Goal: Check status: Check status

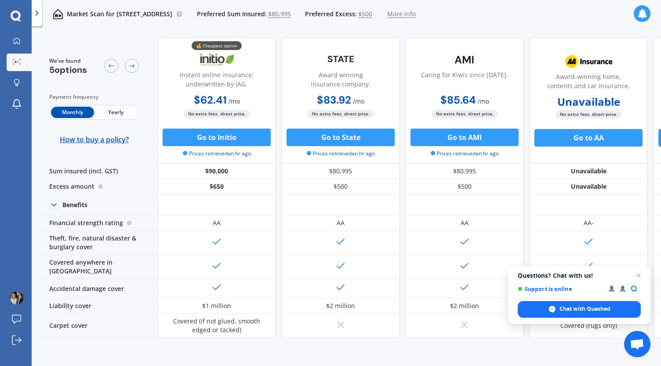
click at [113, 116] on span "Yearly" at bounding box center [115, 112] width 43 height 11
click at [80, 115] on span "Monthly" at bounding box center [72, 112] width 43 height 11
click at [119, 112] on span "Yearly" at bounding box center [115, 112] width 43 height 11
click at [640, 15] on icon at bounding box center [642, 14] width 10 height 10
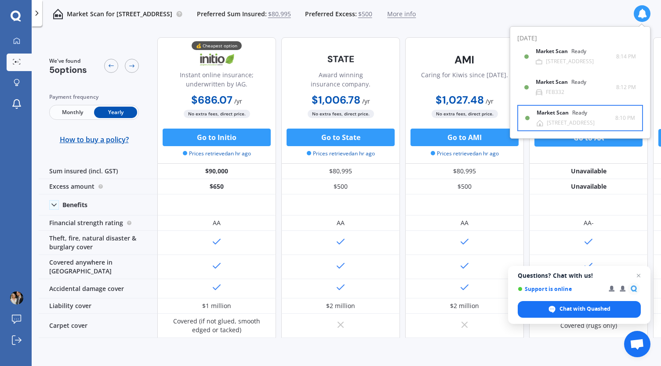
click at [580, 121] on div "[STREET_ADDRESS]" at bounding box center [571, 123] width 48 height 6
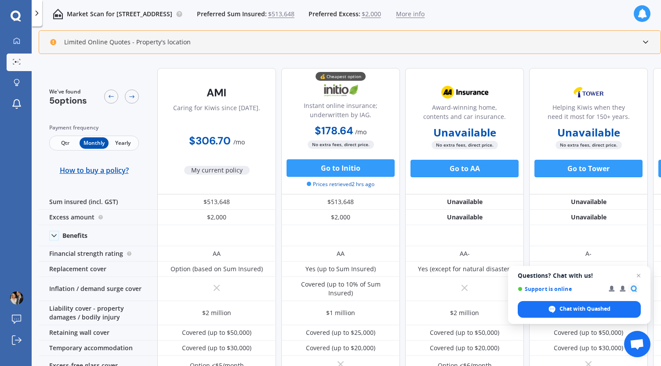
click at [121, 148] on span "Yearly" at bounding box center [123, 143] width 29 height 11
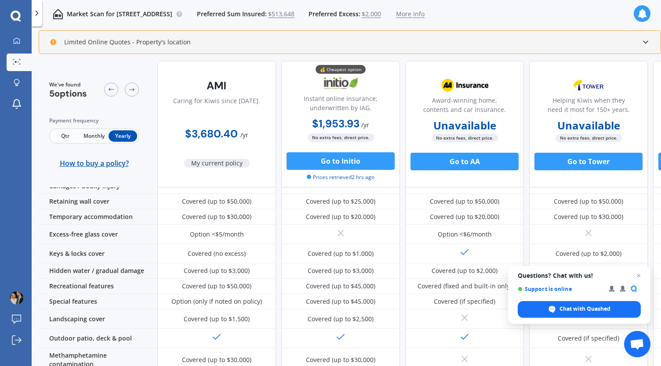
scroll to position [133, 0]
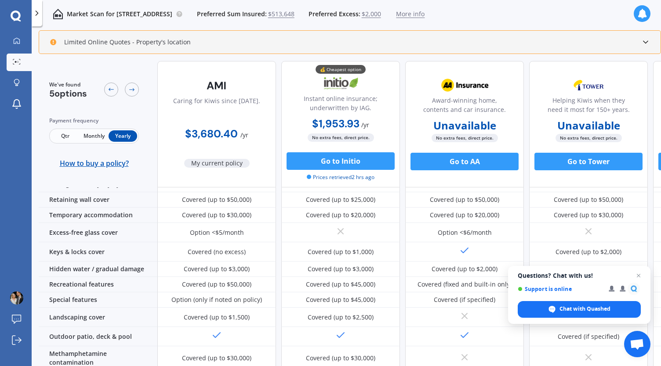
click at [643, 14] on icon at bounding box center [642, 14] width 10 height 10
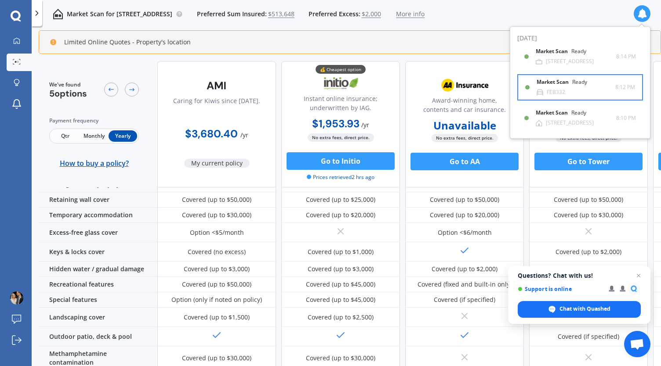
click at [580, 87] on div "Market Scan Ready" at bounding box center [566, 84] width 61 height 10
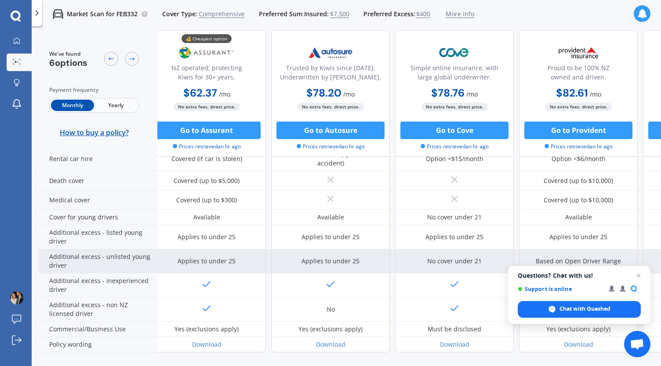
scroll to position [427, 10]
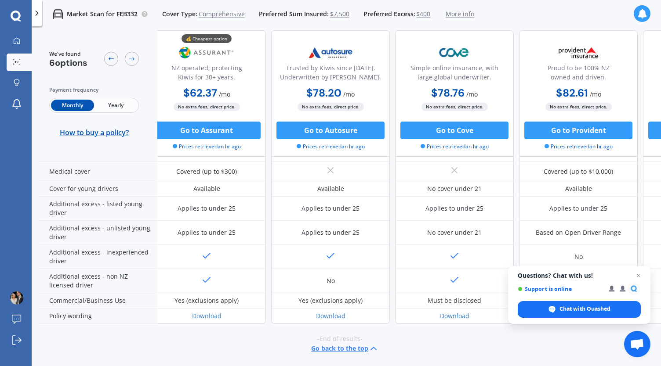
click at [645, 12] on icon at bounding box center [642, 14] width 10 height 10
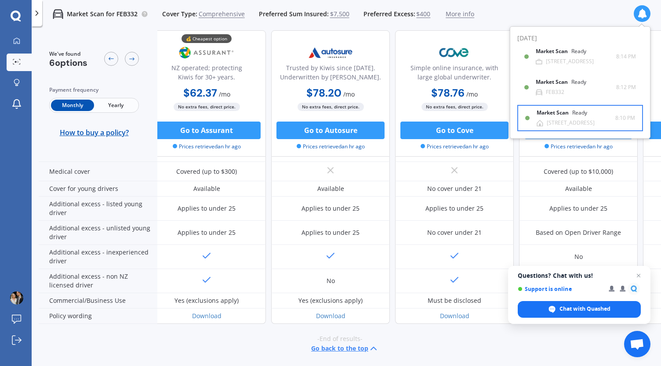
click at [568, 116] on div "Market Scan Ready" at bounding box center [566, 115] width 61 height 10
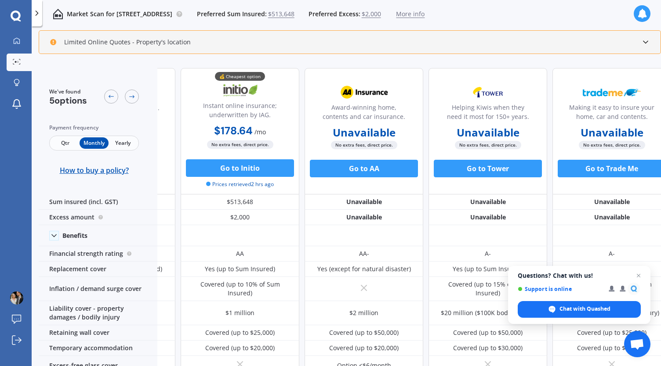
scroll to position [0, 115]
